Goal: Information Seeking & Learning: Find specific fact

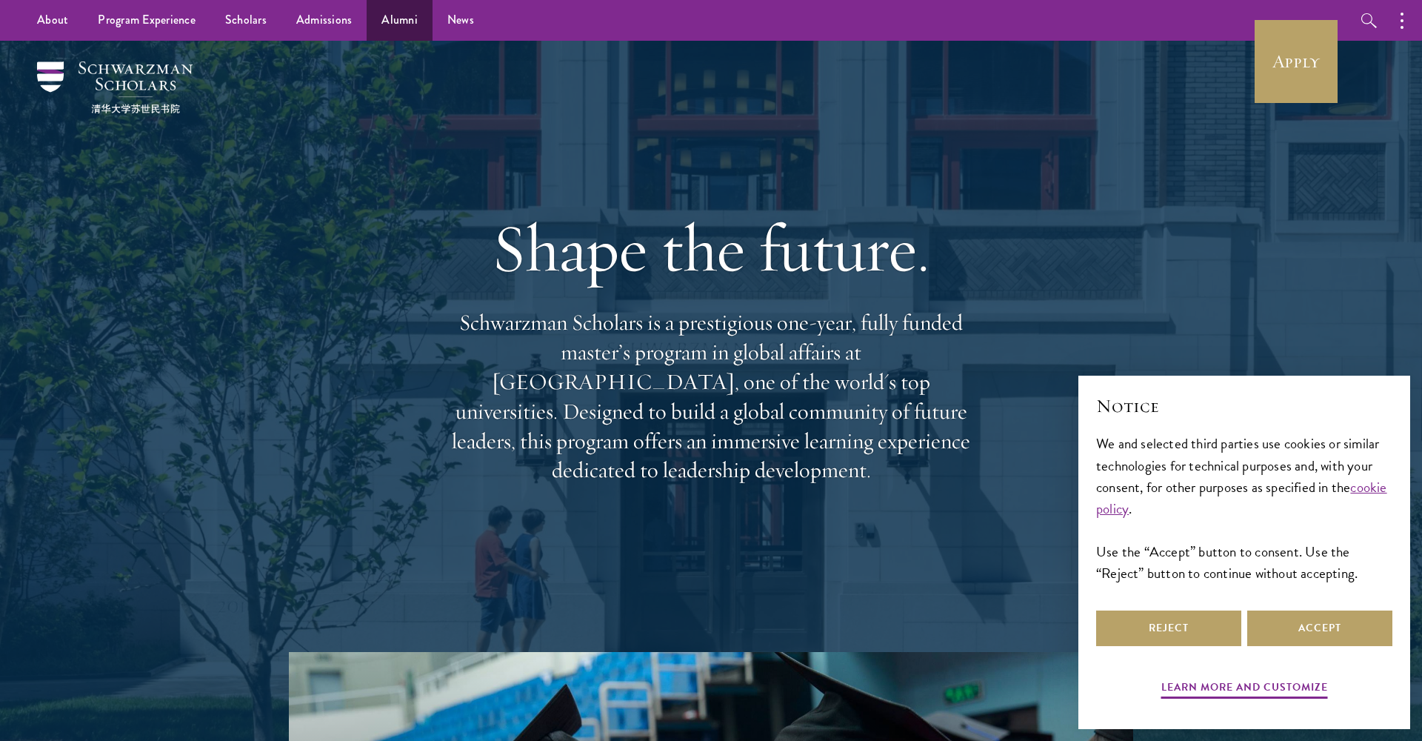
click at [395, 24] on link "Alumni" at bounding box center [400, 20] width 66 height 41
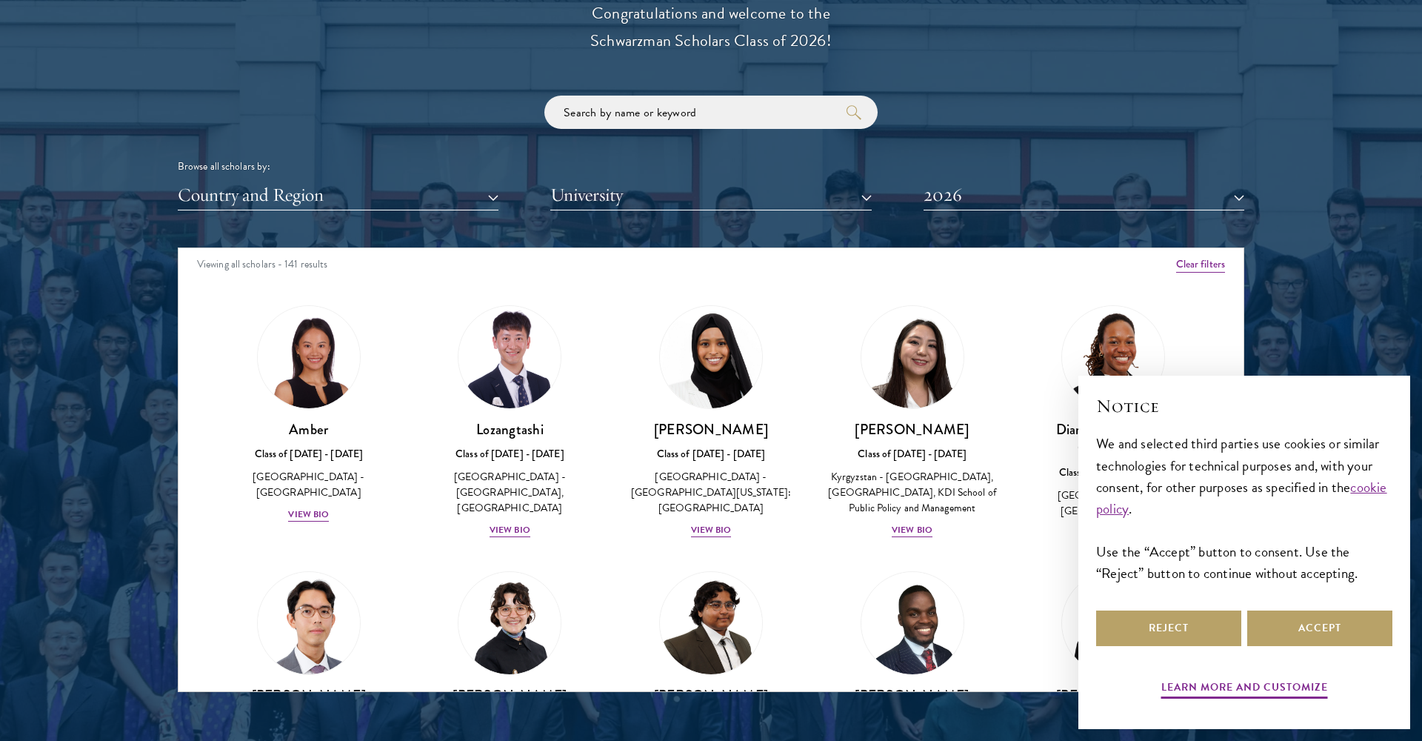
scroll to position [6, 0]
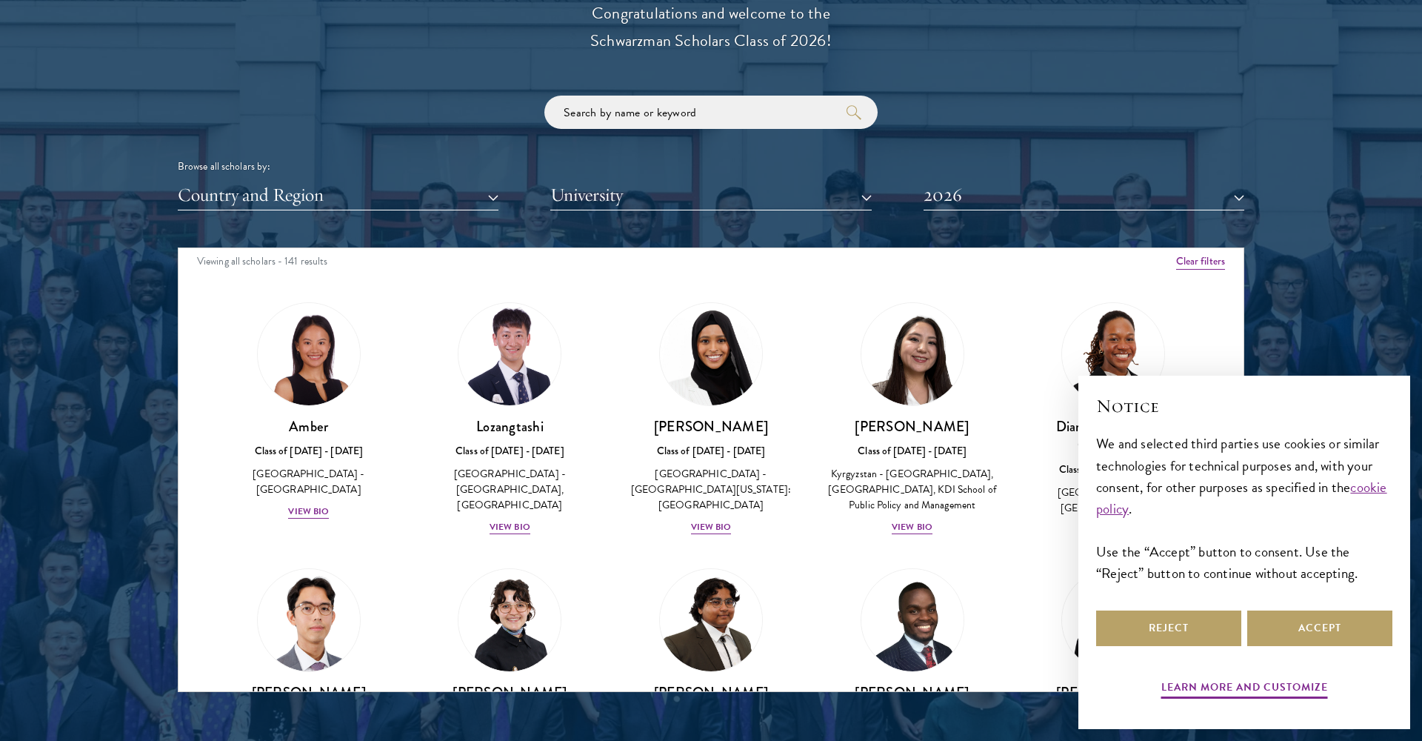
click at [395, 194] on button "Country and Region" at bounding box center [338, 195] width 321 height 30
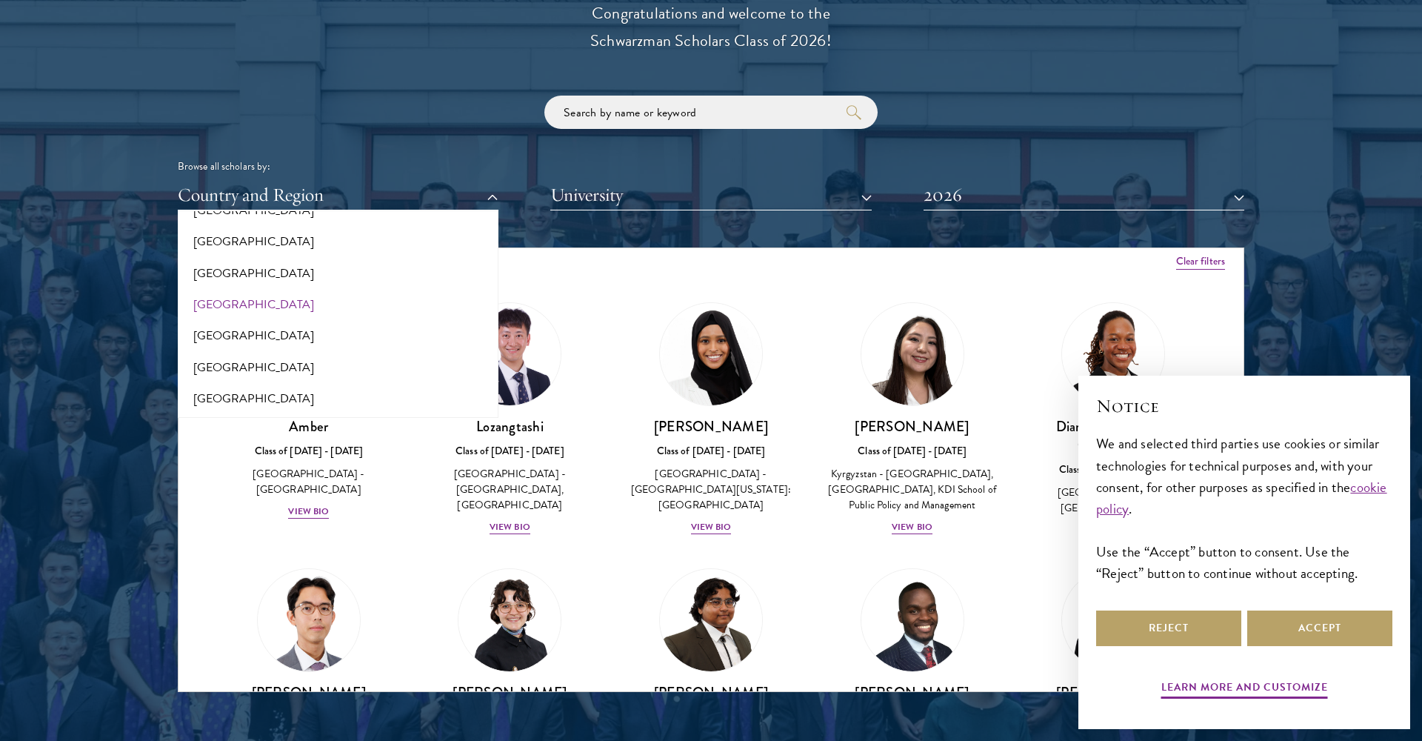
scroll to position [3075, 0]
click at [274, 350] on button "[GEOGRAPHIC_DATA]" at bounding box center [338, 365] width 312 height 31
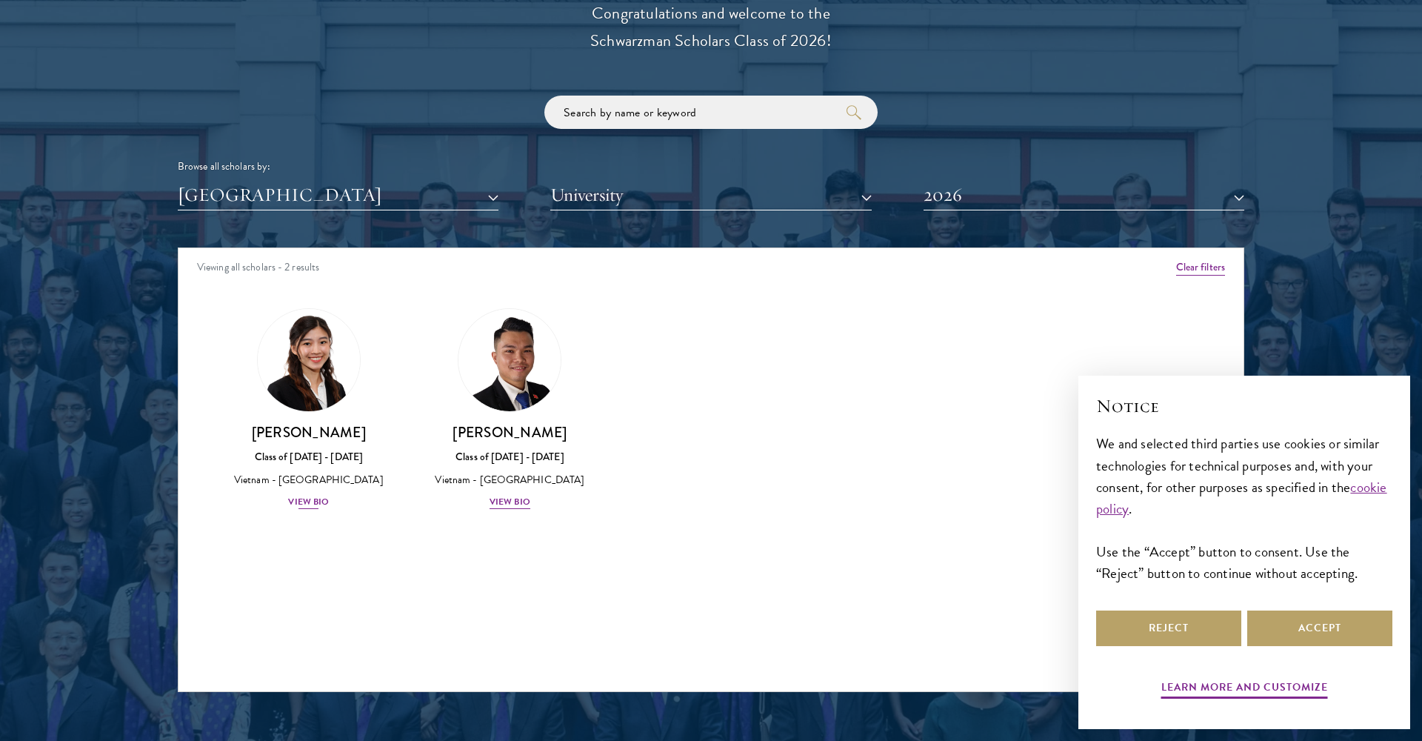
click at [304, 351] on img at bounding box center [309, 360] width 113 height 113
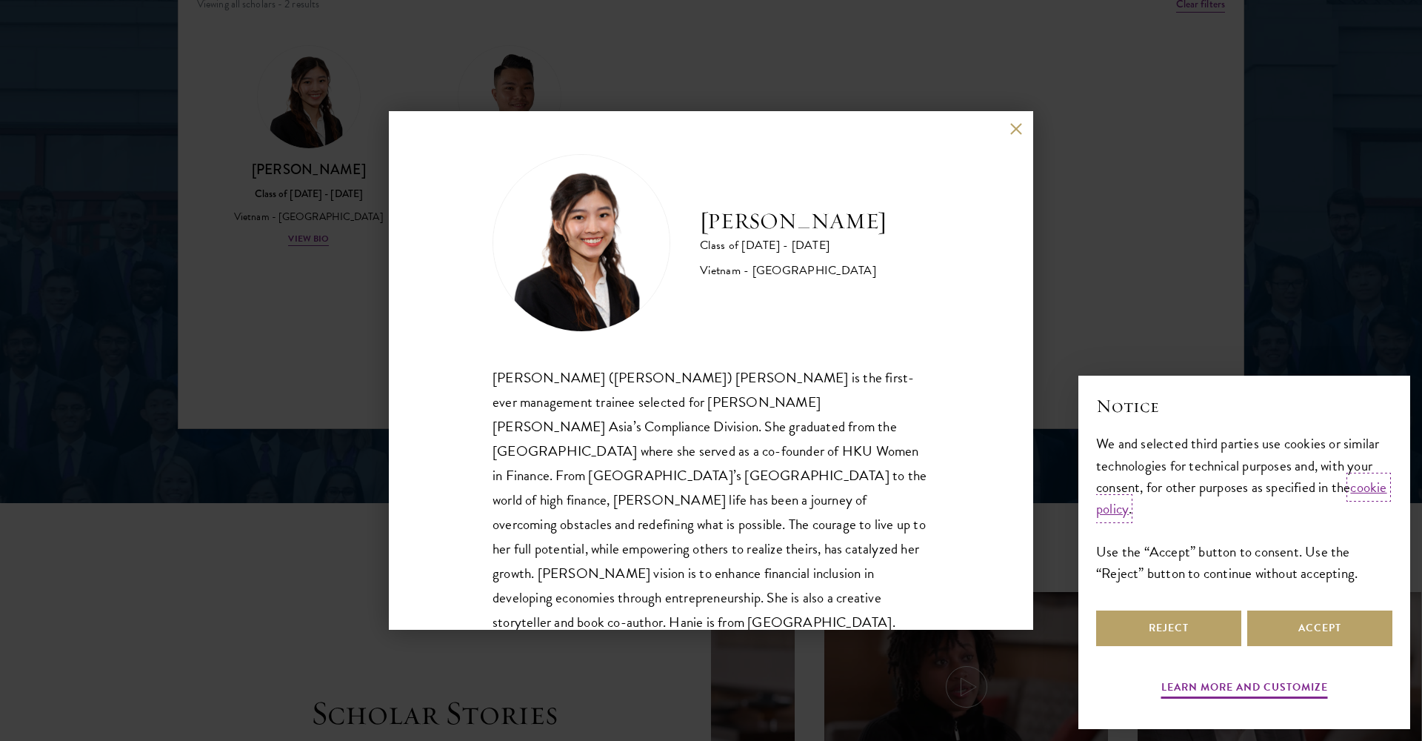
scroll to position [2249, 0]
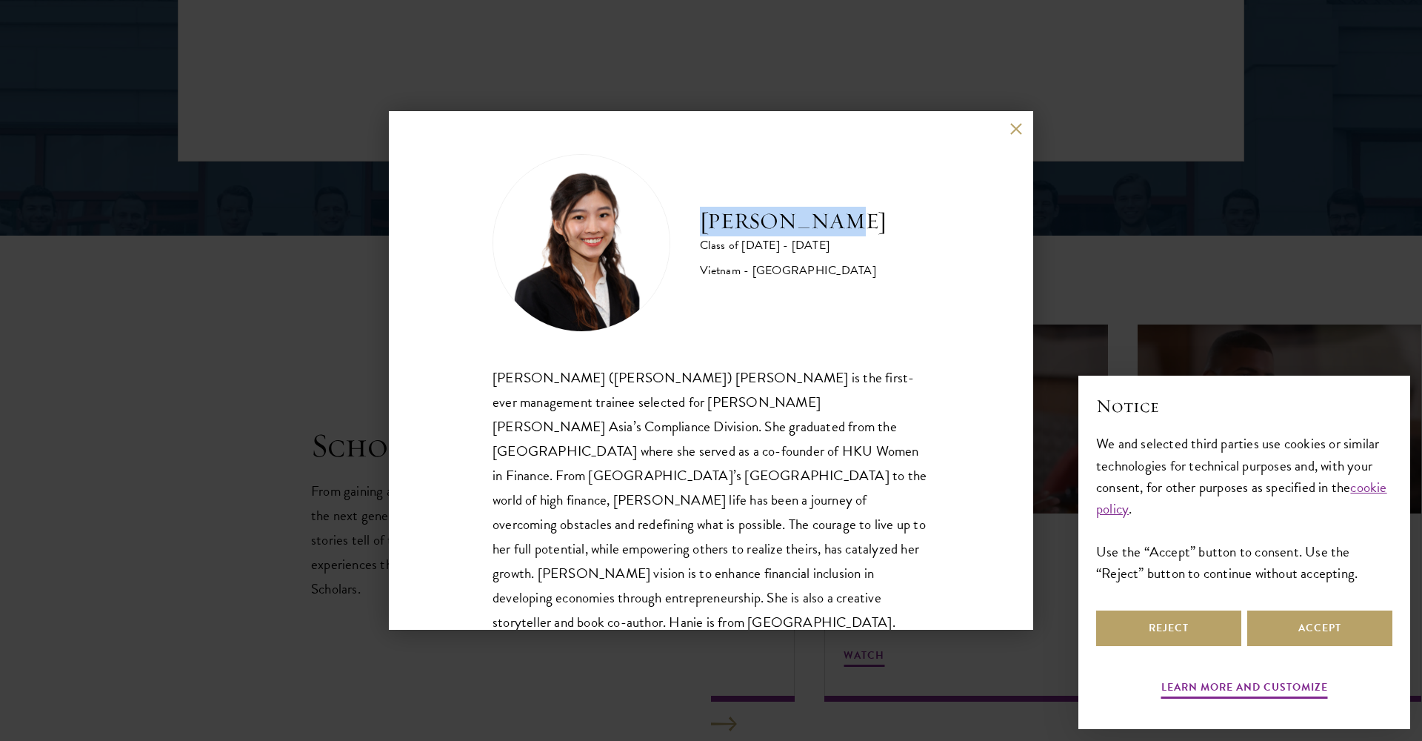
drag, startPoint x: 846, startPoint y: 224, endPoint x: 694, endPoint y: 227, distance: 152.6
click at [694, 227] on div "[PERSON_NAME] Class of [DATE] - [DATE] [GEOGRAPHIC_DATA] - [GEOGRAPHIC_DATA]" at bounding box center [710, 243] width 437 height 178
copy h2 "[PERSON_NAME]"
drag, startPoint x: 1010, startPoint y: 127, endPoint x: 1055, endPoint y: 8, distance: 126.5
click at [1010, 127] on button at bounding box center [1015, 128] width 13 height 13
